Goal: Navigation & Orientation: Find specific page/section

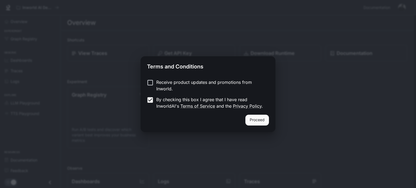
click at [257, 121] on button "Proceed" at bounding box center [258, 120] width 24 height 11
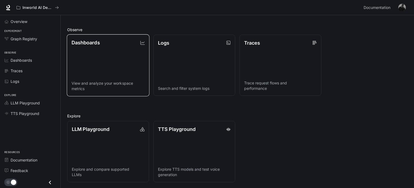
scroll to position [139, 0]
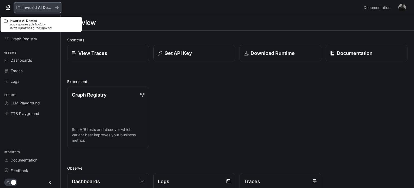
click at [25, 8] on p "Inworld AI Demos" at bounding box center [38, 7] width 30 height 5
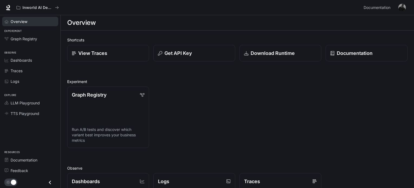
click at [15, 18] on link "Overview" at bounding box center [30, 21] width 56 height 9
click at [16, 23] on span "Overview" at bounding box center [19, 22] width 17 height 6
click at [8, 8] on icon at bounding box center [9, 7] width 4 height 4
click at [37, 36] on div "Graph Registry" at bounding box center [33, 39] width 45 height 6
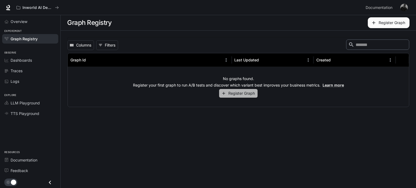
click at [242, 91] on button "Register Graph" at bounding box center [238, 93] width 39 height 9
